Goal: Find specific page/section: Locate a particular part of the current website

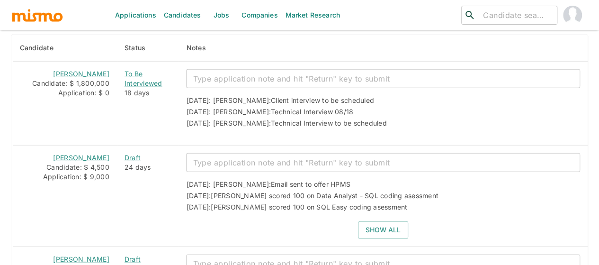
scroll to position [1278, 0]
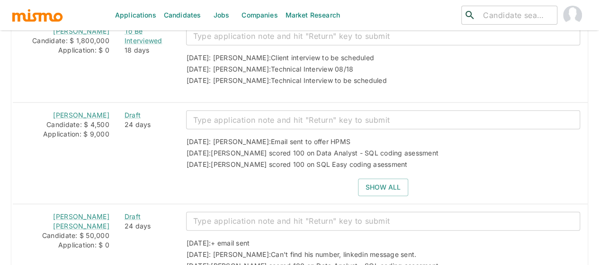
click at [223, 15] on link "Jobs" at bounding box center [221, 15] width 33 height 30
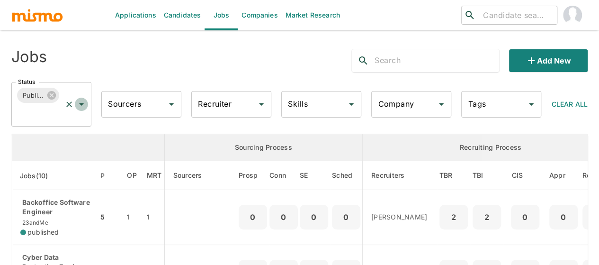
click at [81, 105] on icon "Open" at bounding box center [81, 104] width 5 height 2
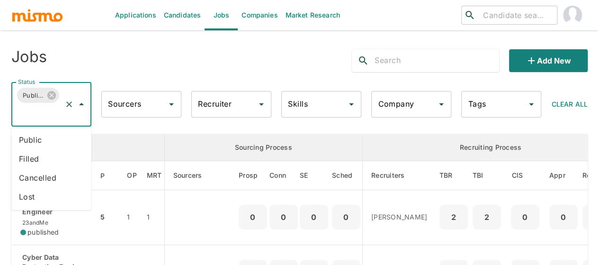
click at [45, 141] on li "Public" at bounding box center [51, 139] width 80 height 19
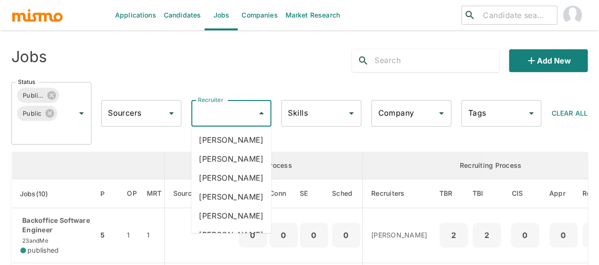
click at [208, 114] on input "Recruiter" at bounding box center [224, 113] width 57 height 18
type input "mai"
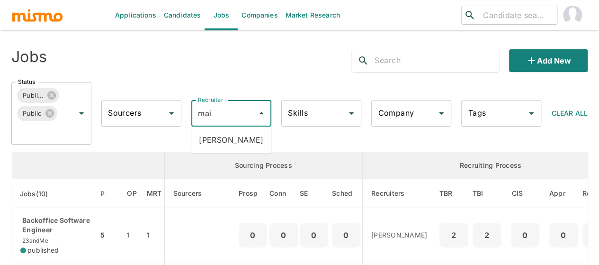
click at [230, 139] on li "Maia Reyes" at bounding box center [231, 139] width 80 height 19
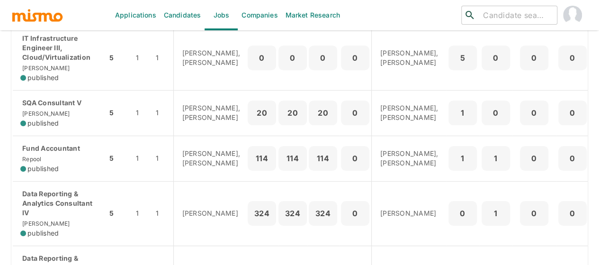
scroll to position [284, 0]
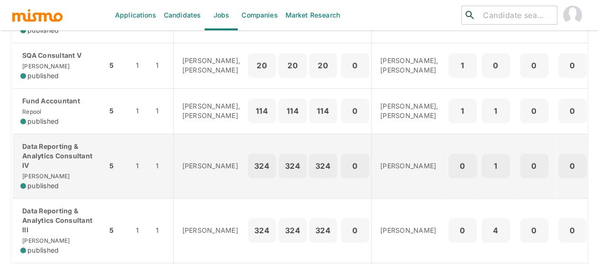
click at [30, 170] on p "Data Reporting & Analytics Consultant IV" at bounding box center [59, 156] width 79 height 28
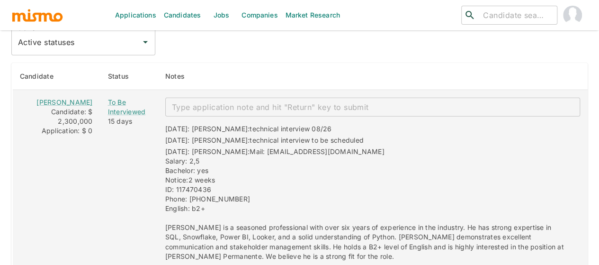
scroll to position [1312, 0]
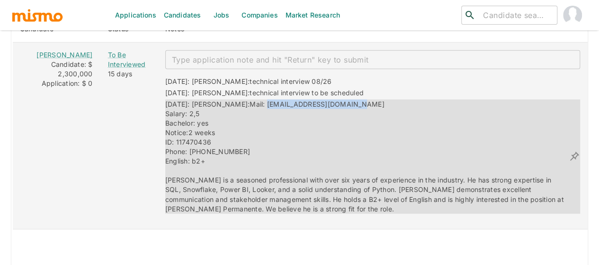
drag, startPoint x: 338, startPoint y: 81, endPoint x: 238, endPoint y: 81, distance: 100.4
click at [238, 99] on div "[DATE]: [PERSON_NAME]: Mail: [EMAIL_ADDRESS][DOMAIN_NAME] Salary: 2,5 Bachelor:…" at bounding box center [366, 156] width 403 height 114
copy span "[EMAIL_ADDRESS][DOMAIN_NAME]"
